Goal: Information Seeking & Learning: Find specific fact

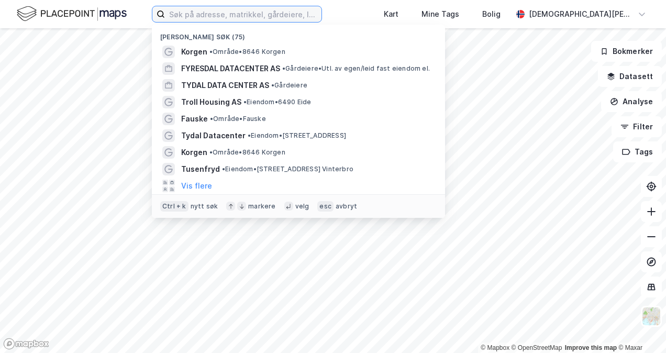
click at [241, 18] on input at bounding box center [243, 14] width 156 height 16
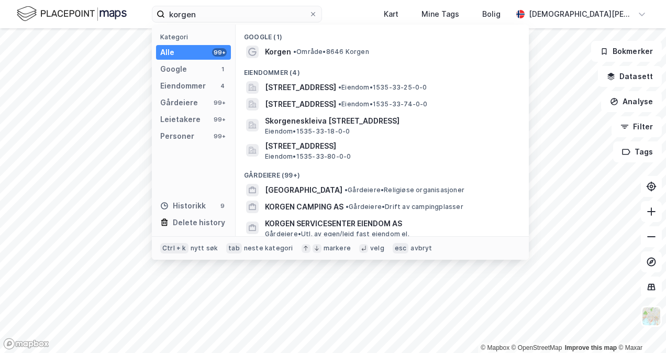
click at [296, 50] on span "•" at bounding box center [294, 52] width 3 height 8
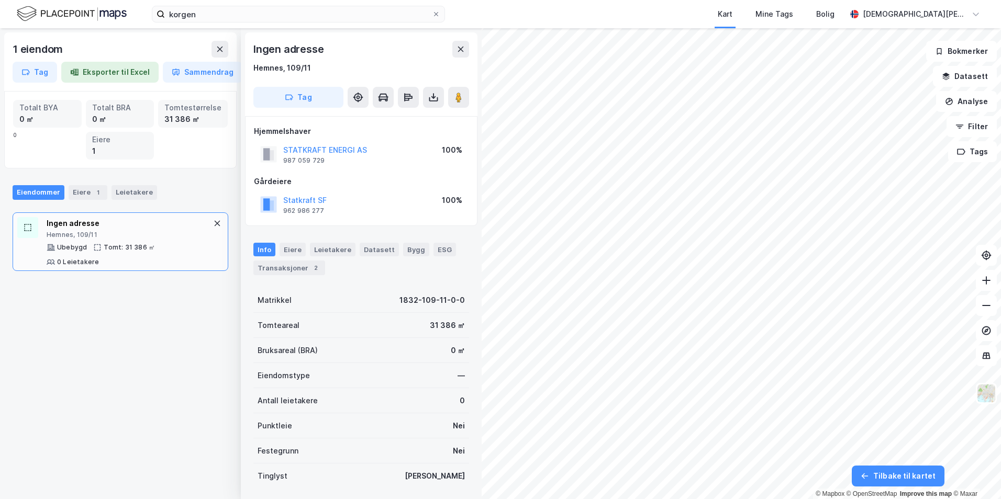
click at [223, 54] on button at bounding box center [219, 49] width 17 height 17
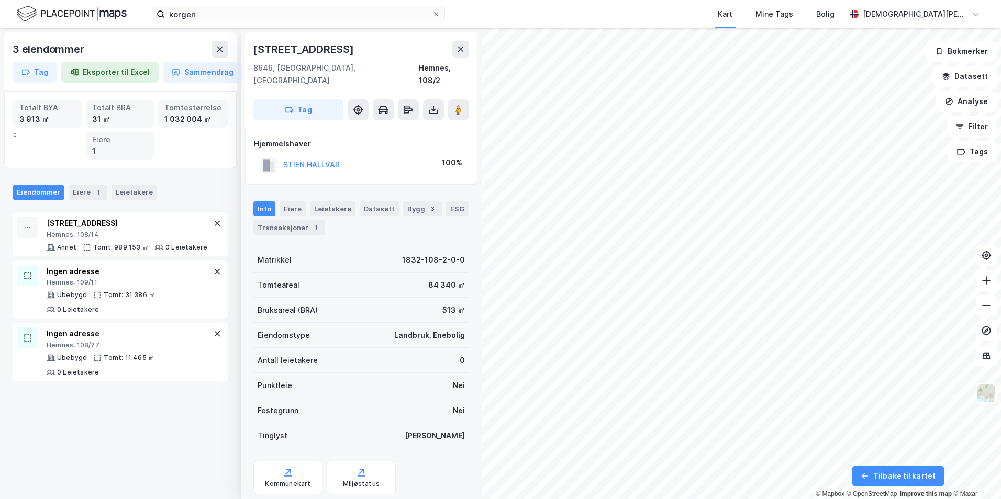
click at [462, 50] on icon at bounding box center [461, 49] width 6 height 5
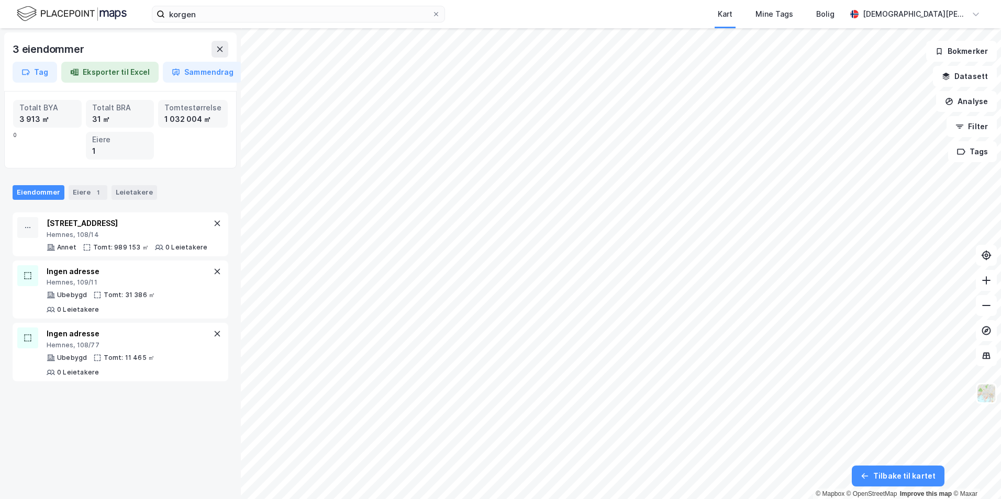
click at [219, 50] on icon at bounding box center [220, 49] width 6 height 5
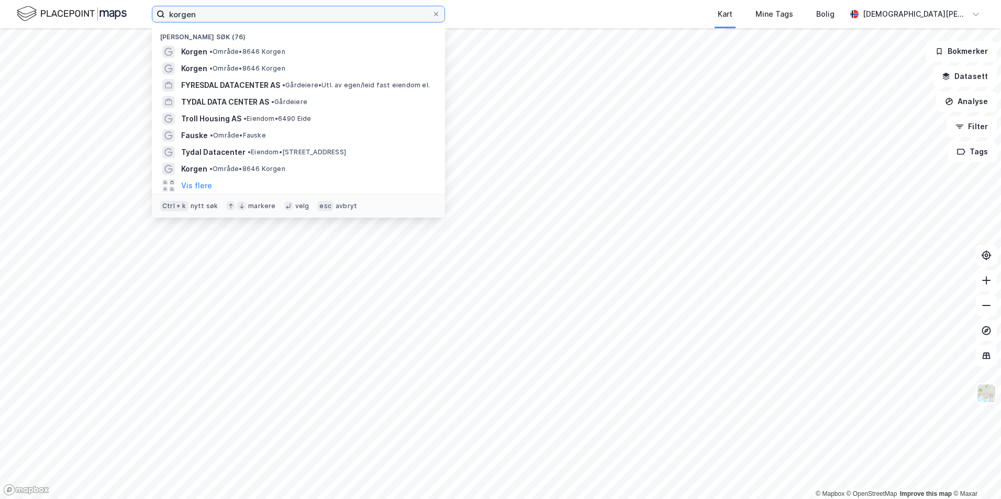
click at [218, 13] on input "korgen" at bounding box center [298, 14] width 267 height 16
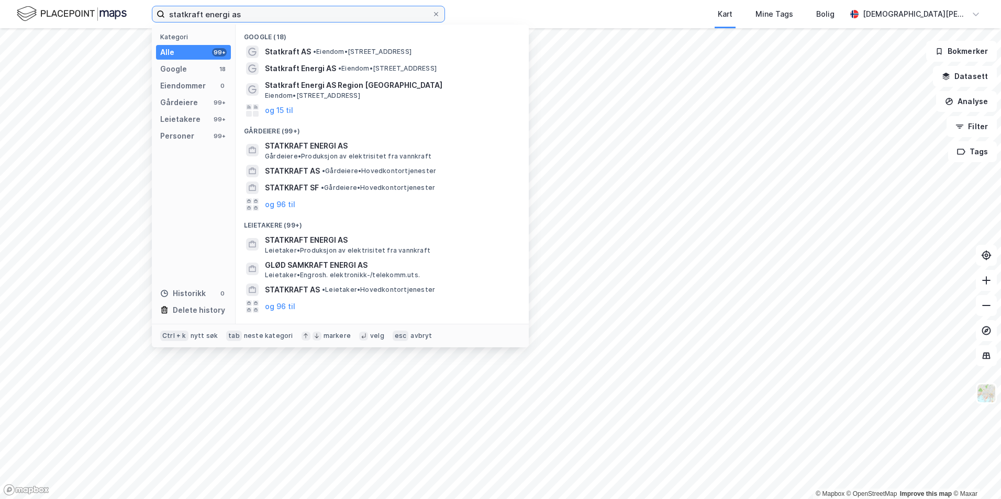
type input "statkraft energi as"
click at [320, 63] on span "Statkraft Energi AS" at bounding box center [300, 68] width 71 height 13
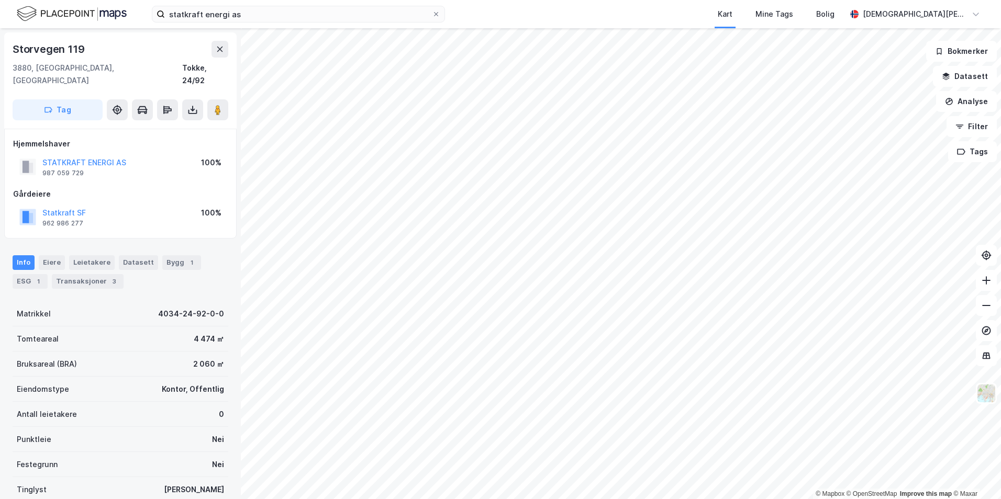
click at [55, 255] on div "Eiere" at bounding box center [52, 262] width 26 height 15
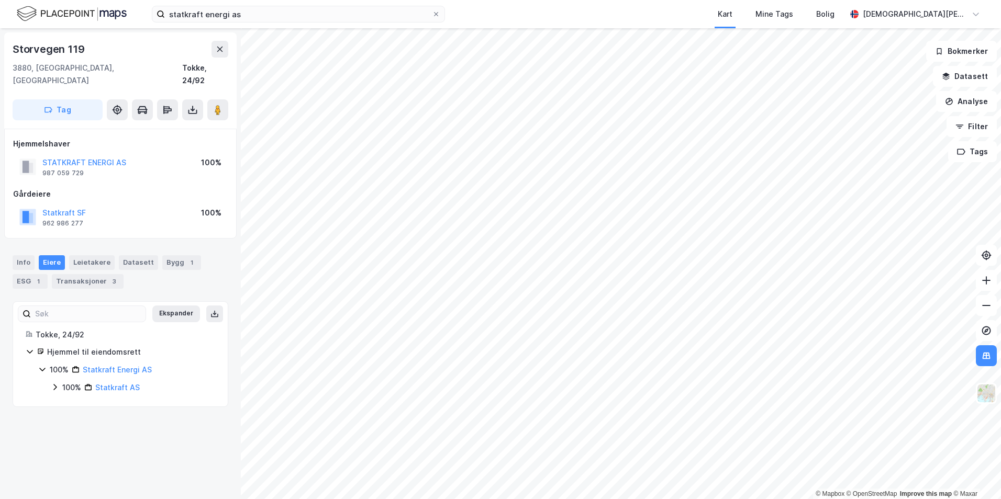
click at [0, 0] on button "STATKRAFT ENERGI AS" at bounding box center [0, 0] width 0 height 0
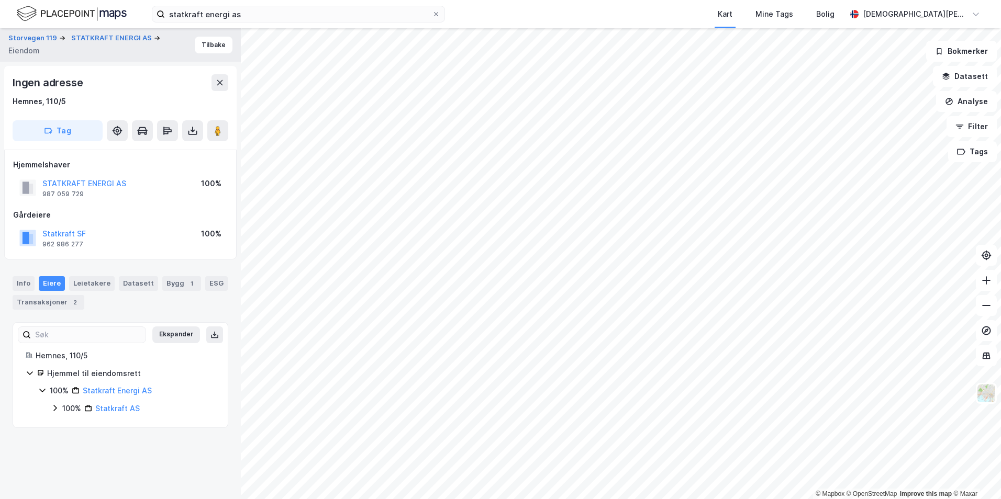
click at [665, 74] on button "Datasett" at bounding box center [965, 76] width 64 height 21
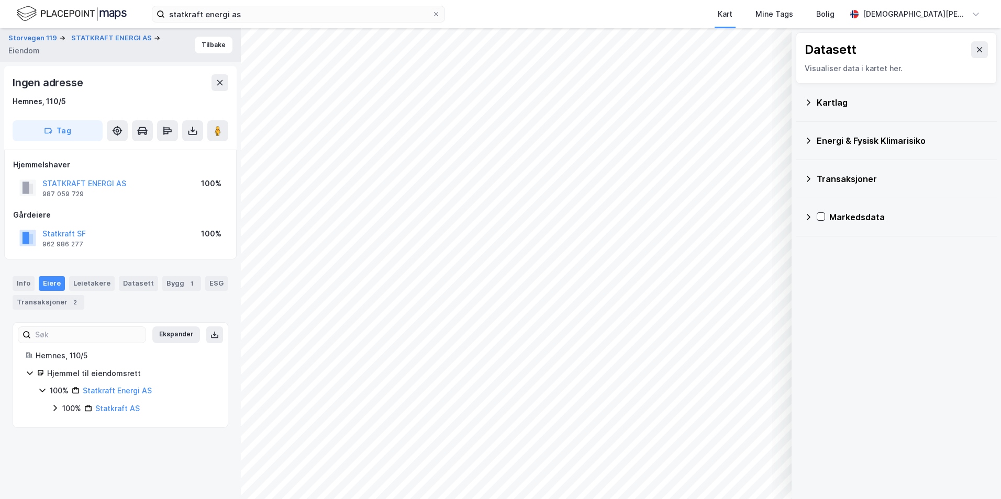
click at [665, 106] on div "Kartlag" at bounding box center [896, 102] width 184 height 25
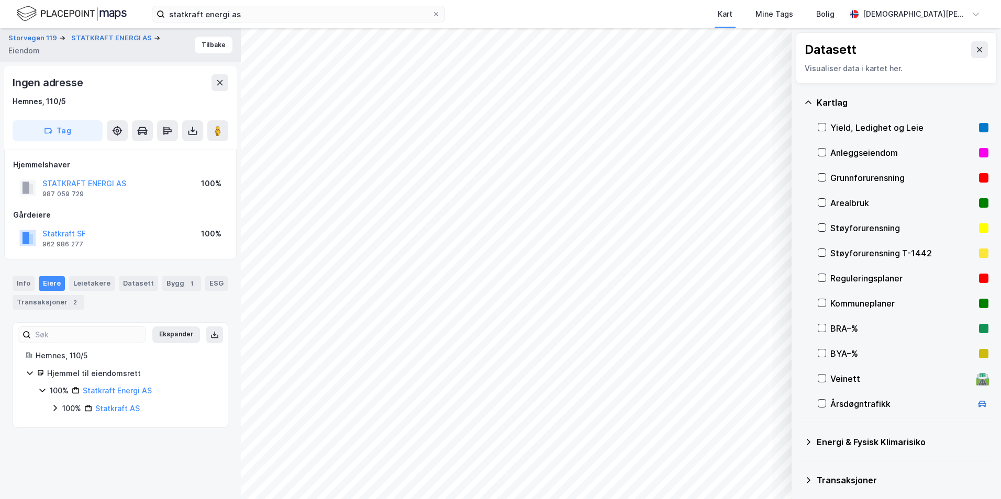
click at [665, 106] on icon at bounding box center [808, 102] width 8 height 8
